Goal: Find contact information: Find contact information

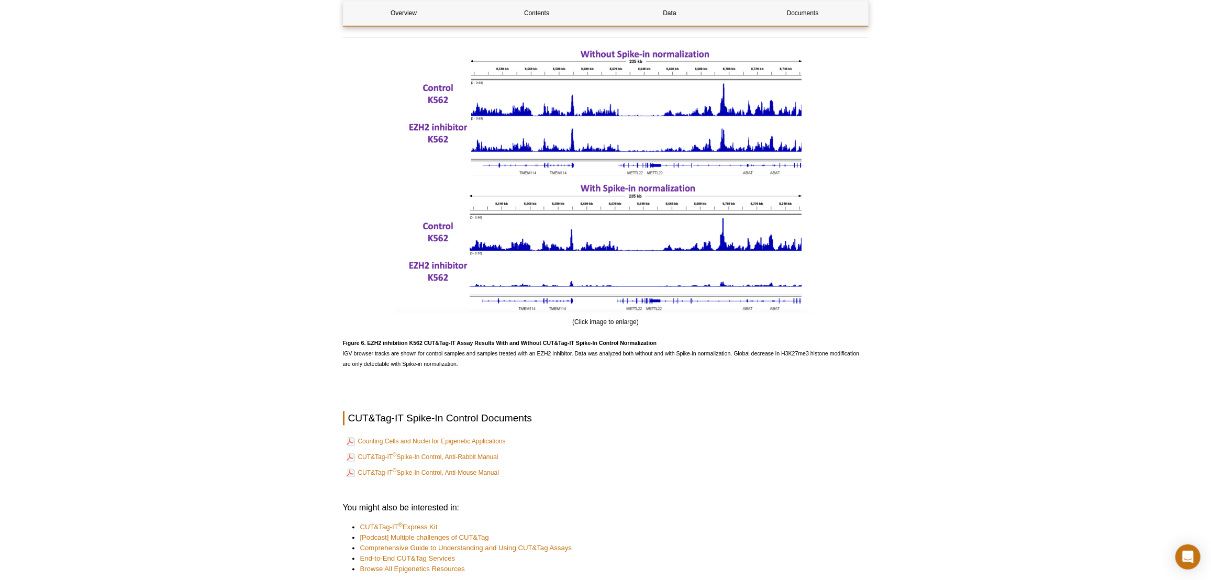
scroll to position [1592, 0]
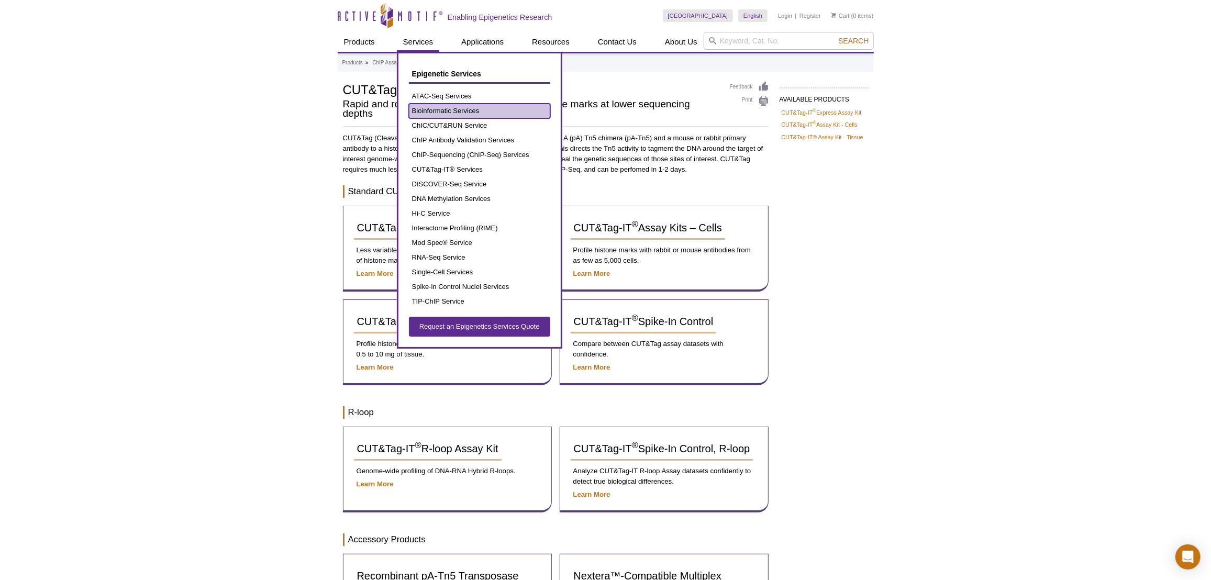
click at [451, 112] on link "Bioinformatic Services" at bounding box center [479, 111] width 141 height 15
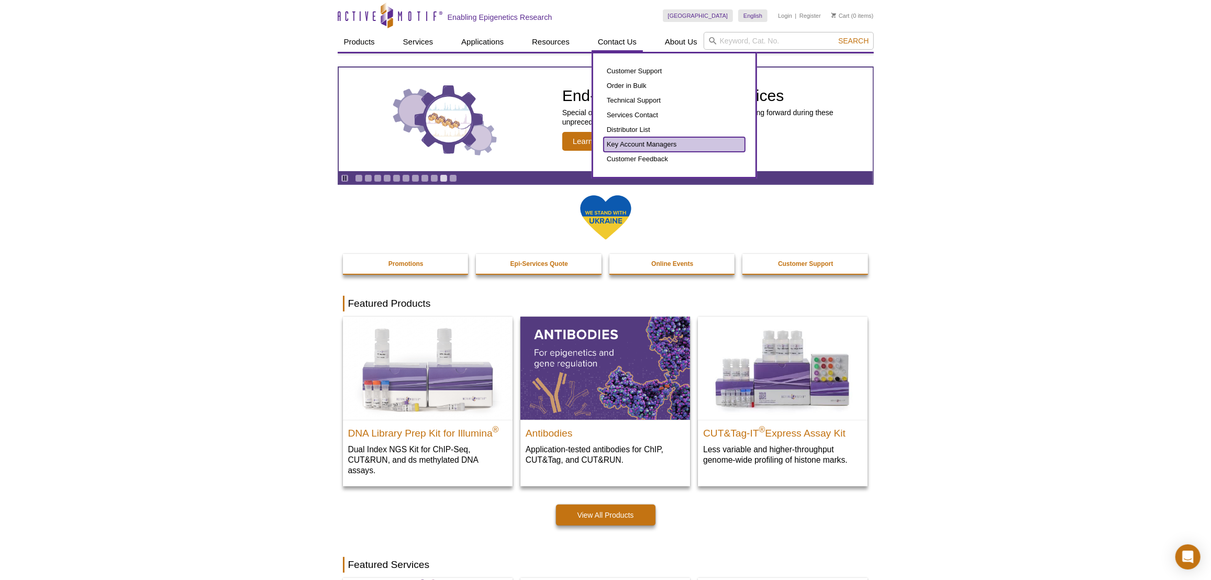
click at [635, 143] on link "Key Account Managers" at bounding box center [674, 144] width 141 height 15
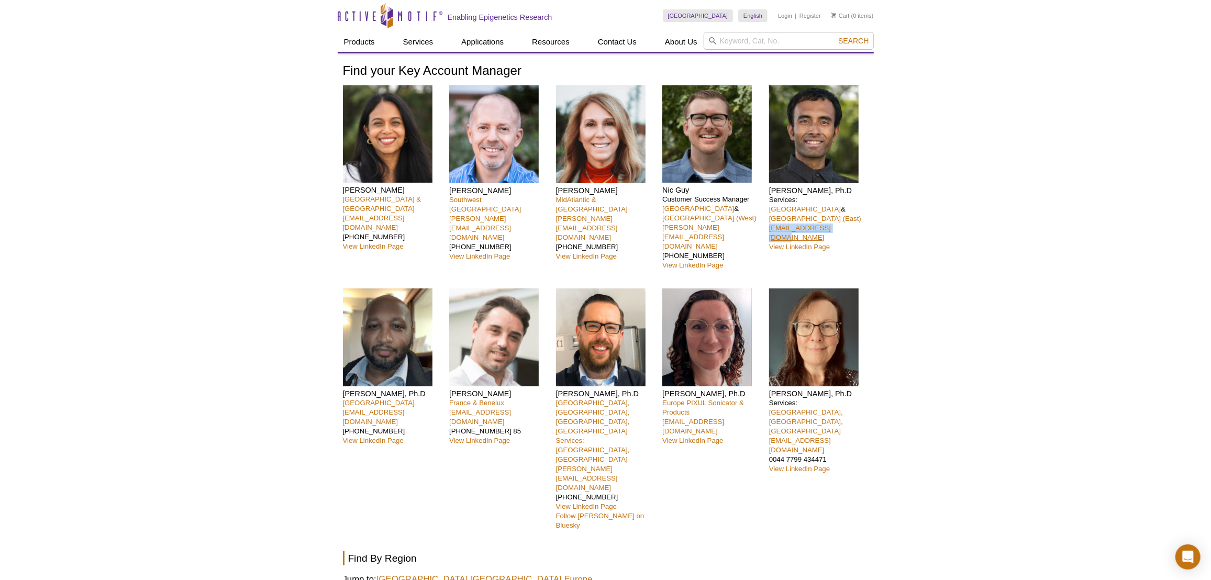
drag, startPoint x: 844, startPoint y: 218, endPoint x: 769, endPoint y: 219, distance: 74.9
click at [769, 219] on p "Services: [GEOGRAPHIC_DATA] & [GEOGRAPHIC_DATA] ([GEOGRAPHIC_DATA]) [EMAIL_ADDR…" at bounding box center [818, 223] width 99 height 57
copy link "[EMAIL_ADDRESS][DOMAIN_NAME]"
